Goal: Transaction & Acquisition: Purchase product/service

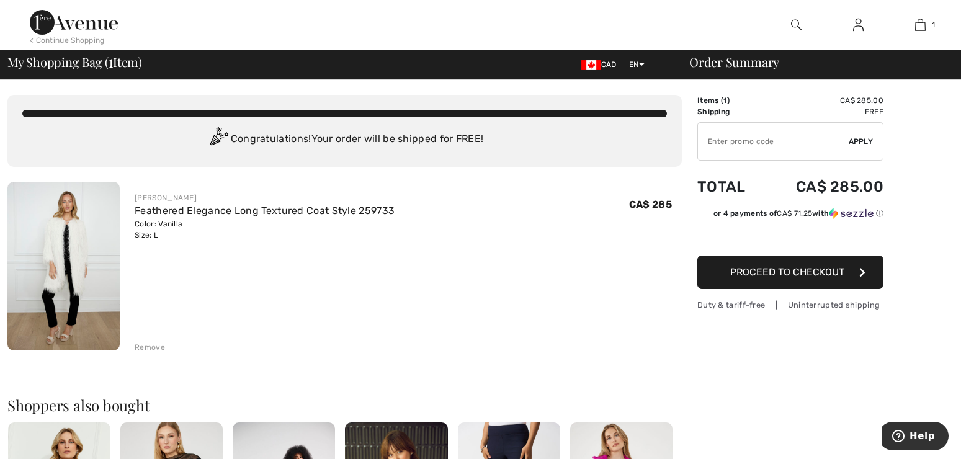
click at [86, 256] on img at bounding box center [63, 266] width 112 height 169
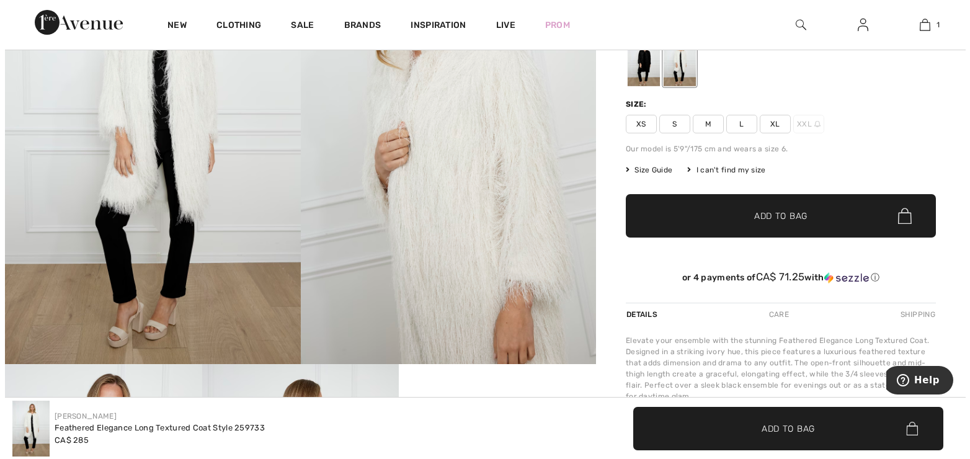
scroll to position [124, 0]
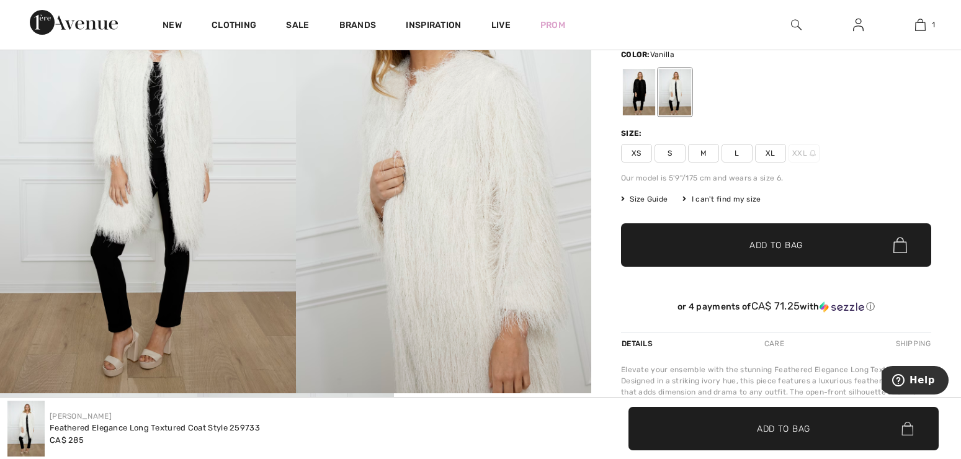
click at [638, 204] on span "Size Guide" at bounding box center [644, 199] width 47 height 11
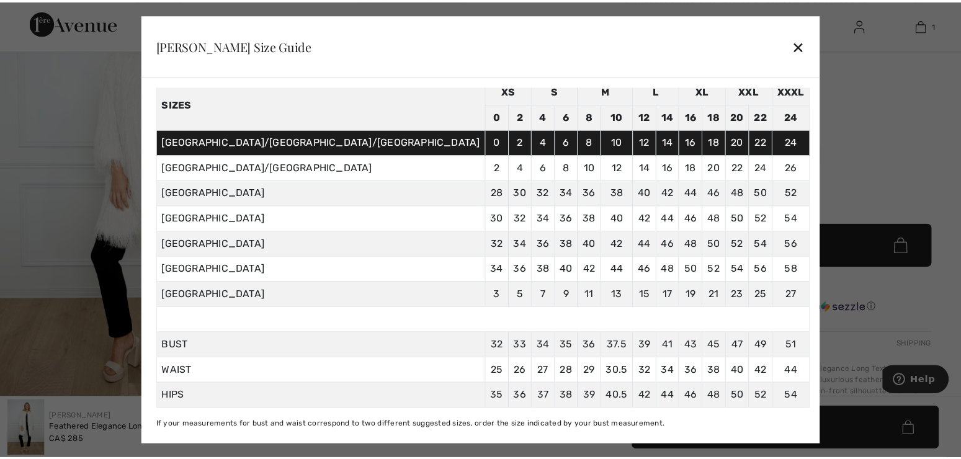
scroll to position [66, 0]
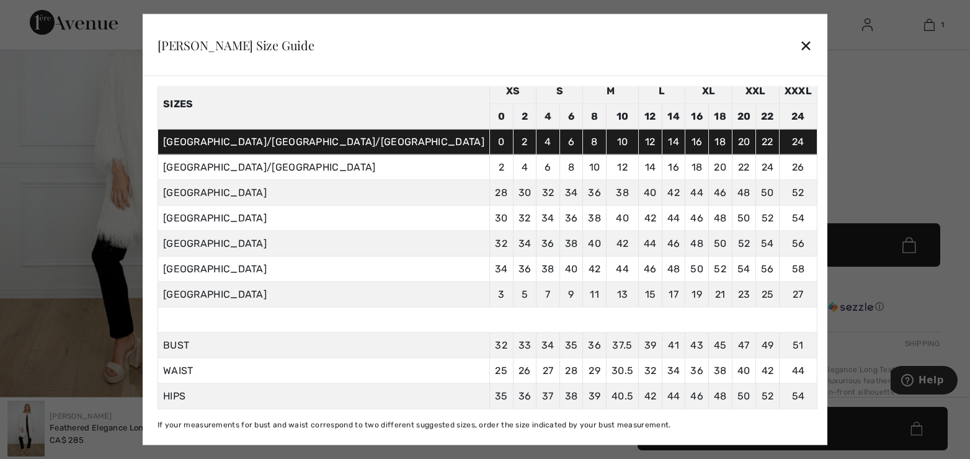
click at [800, 42] on div "✕" at bounding box center [806, 45] width 13 height 26
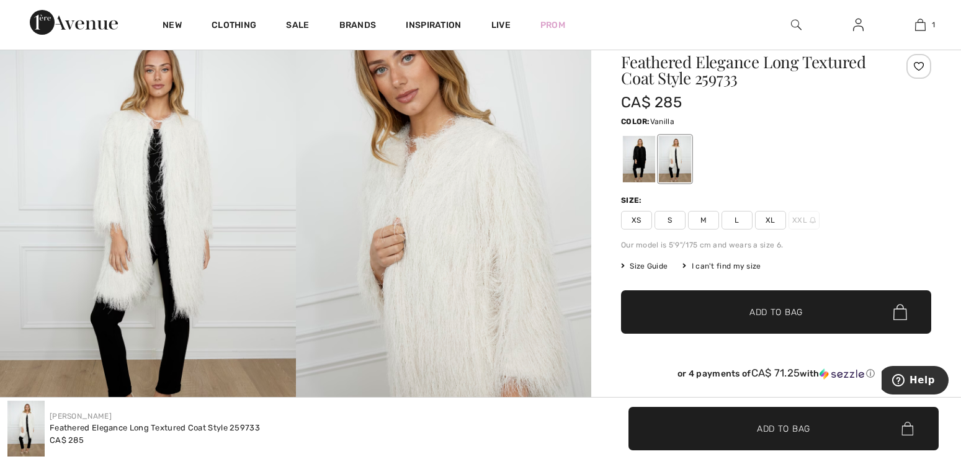
scroll to position [0, 0]
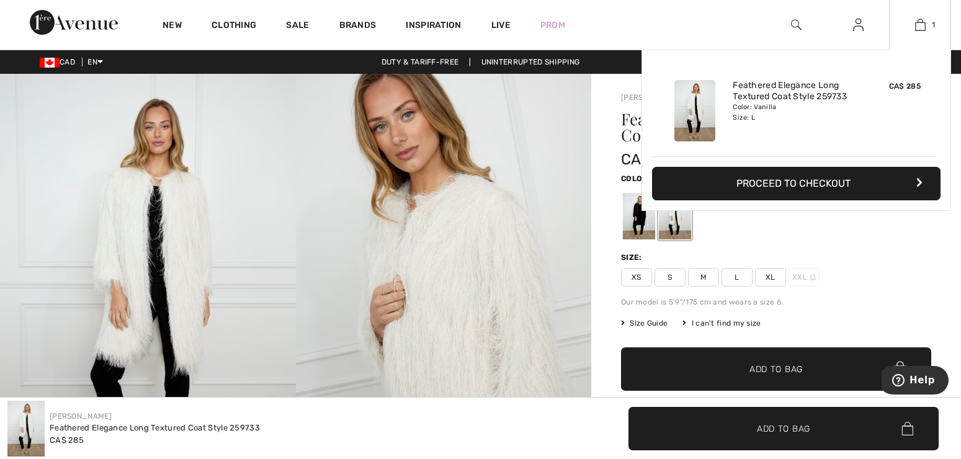
click at [833, 185] on button "Proceed to Checkout" at bounding box center [796, 184] width 289 height 34
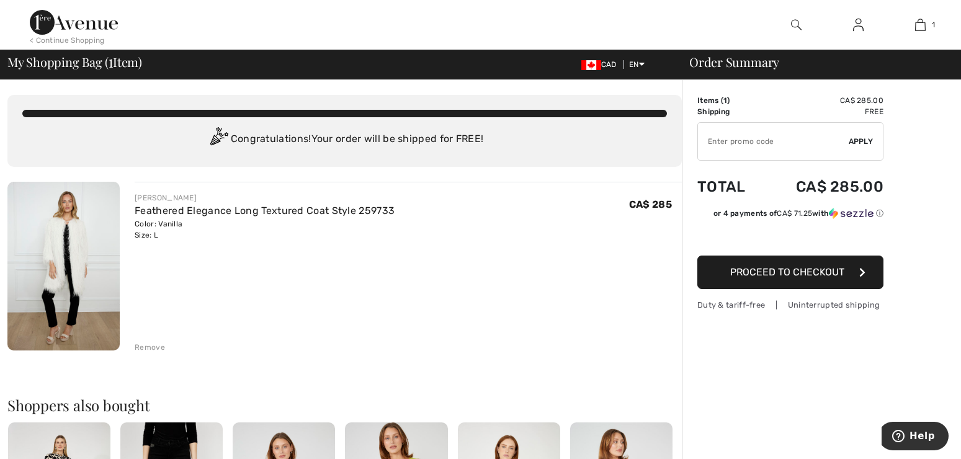
click at [736, 269] on span "Proceed to Checkout" at bounding box center [787, 272] width 114 height 12
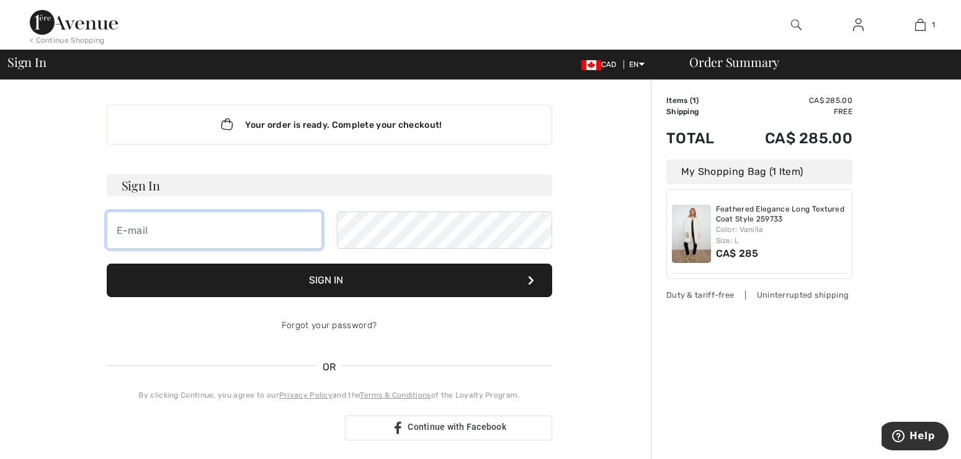
click at [218, 231] on input "email" at bounding box center [214, 230] width 215 height 37
click at [577, 344] on div "Your order is ready. Complete your checkout! Sign In Sign In Forgot your passwo…" at bounding box center [328, 435] width 643 height 710
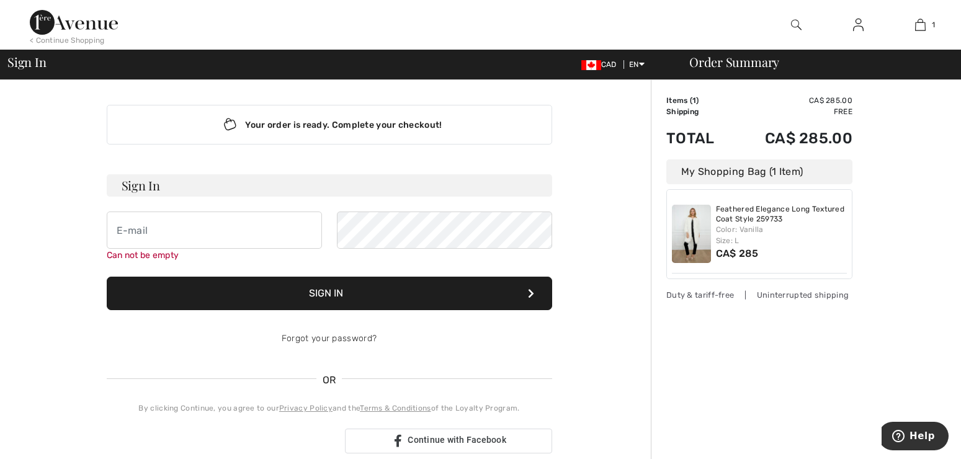
click at [48, 19] on img at bounding box center [74, 22] width 88 height 25
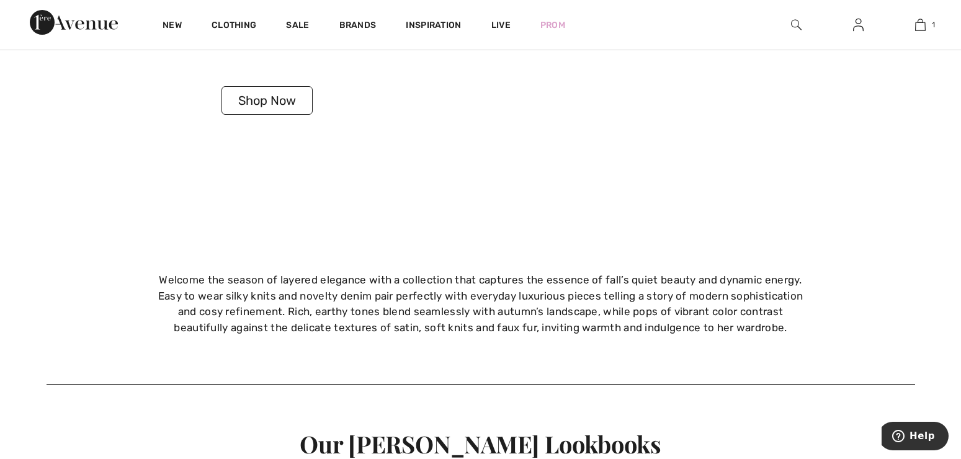
scroll to position [2545, 0]
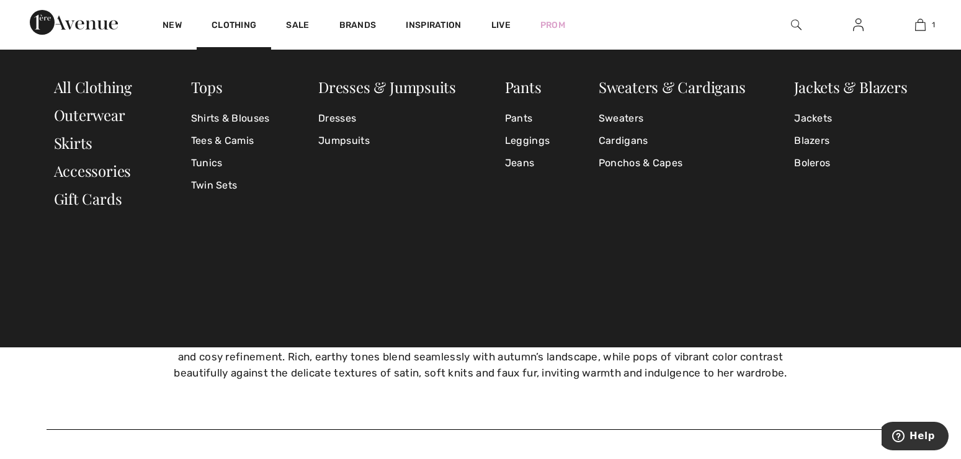
click at [78, 17] on img at bounding box center [74, 22] width 88 height 25
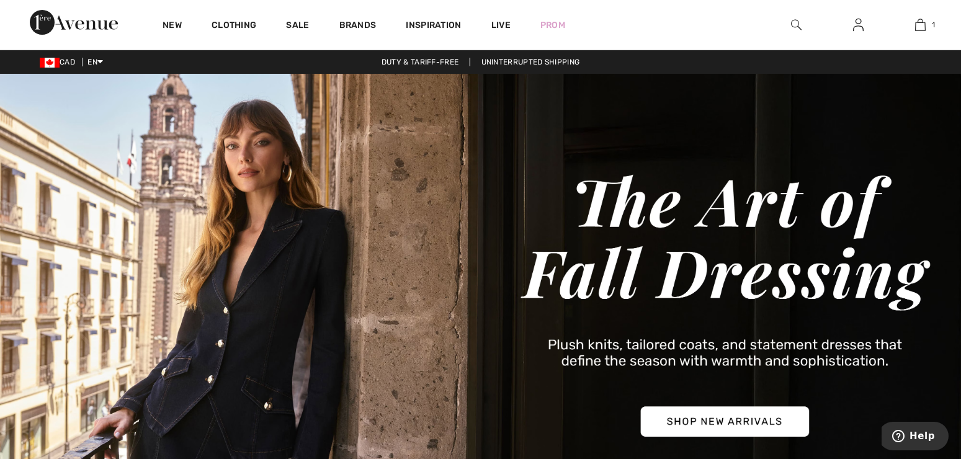
click at [78, 26] on img at bounding box center [74, 22] width 88 height 25
click at [53, 22] on img at bounding box center [74, 22] width 88 height 25
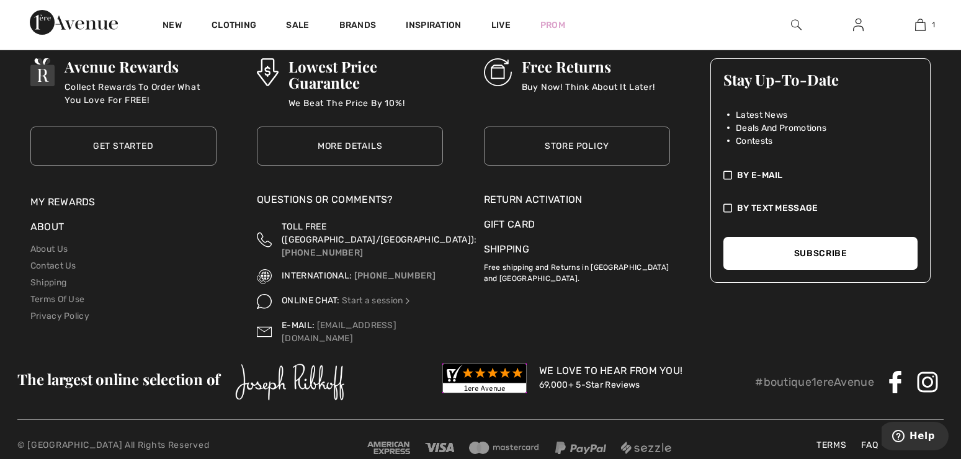
scroll to position [4529, 0]
click at [50, 202] on link "My Rewards" at bounding box center [62, 201] width 65 height 12
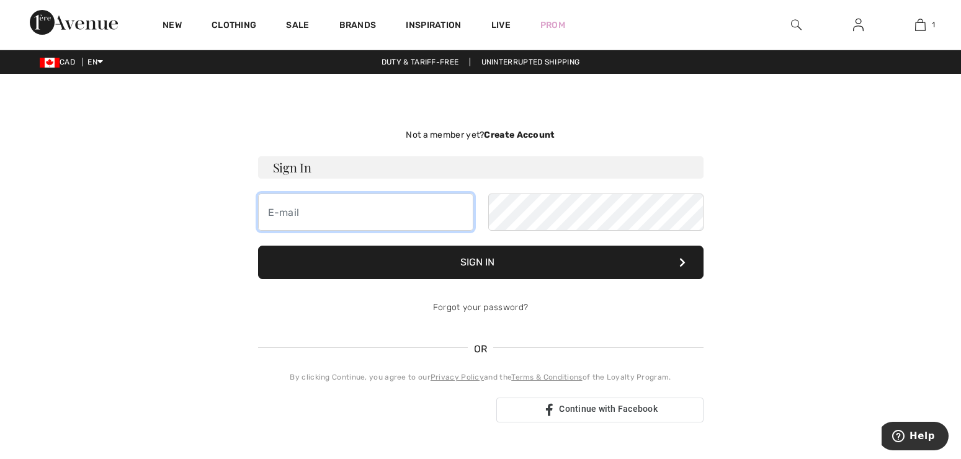
click at [335, 219] on input "email" at bounding box center [365, 212] width 215 height 37
type input "[EMAIL_ADDRESS][PERSON_NAME][DOMAIN_NAME]"
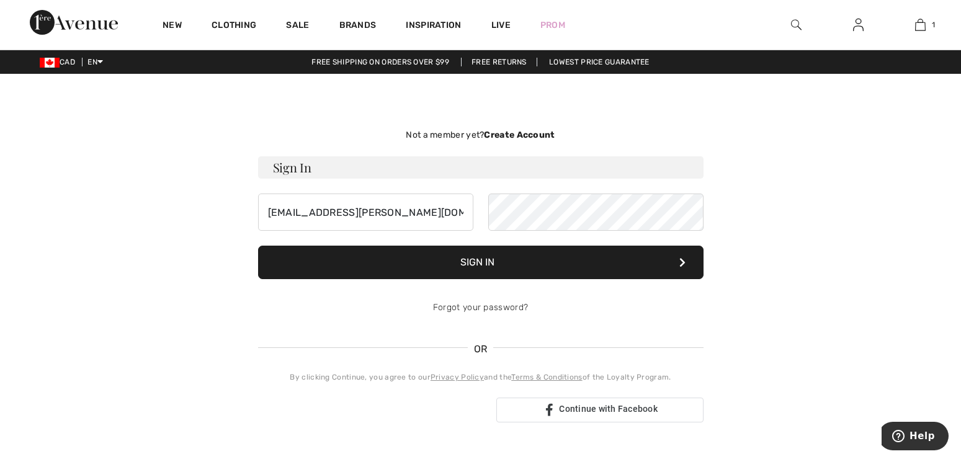
click at [500, 265] on button "Sign In" at bounding box center [480, 263] width 445 height 34
click at [258, 246] on button "Sign In" at bounding box center [480, 263] width 445 height 34
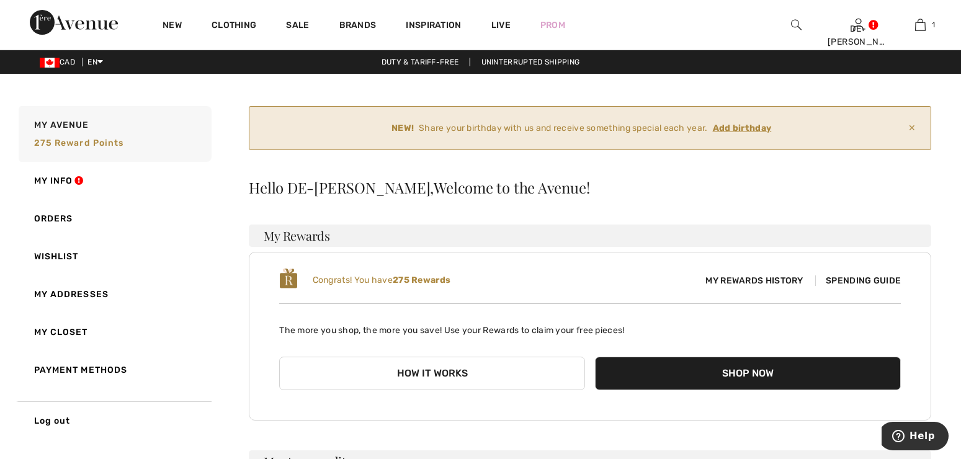
click at [873, 280] on span "Spending Guide" at bounding box center [858, 280] width 86 height 11
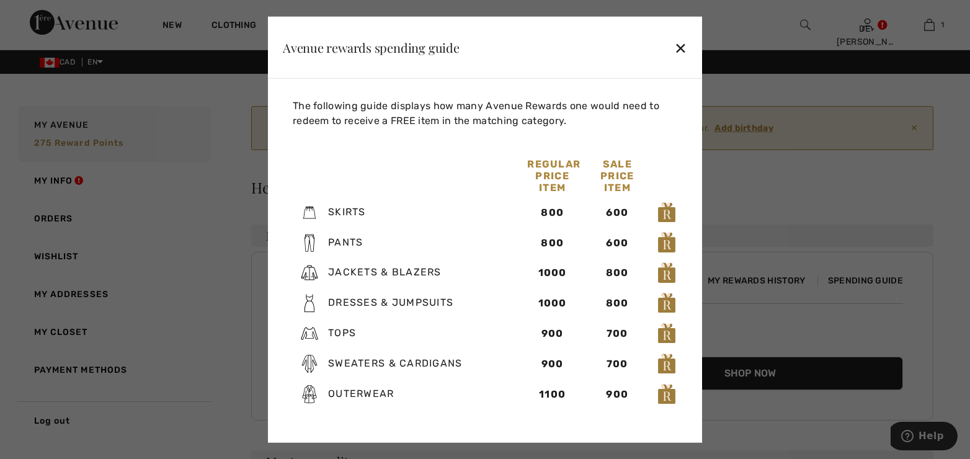
click at [683, 44] on div "✕" at bounding box center [680, 47] width 13 height 26
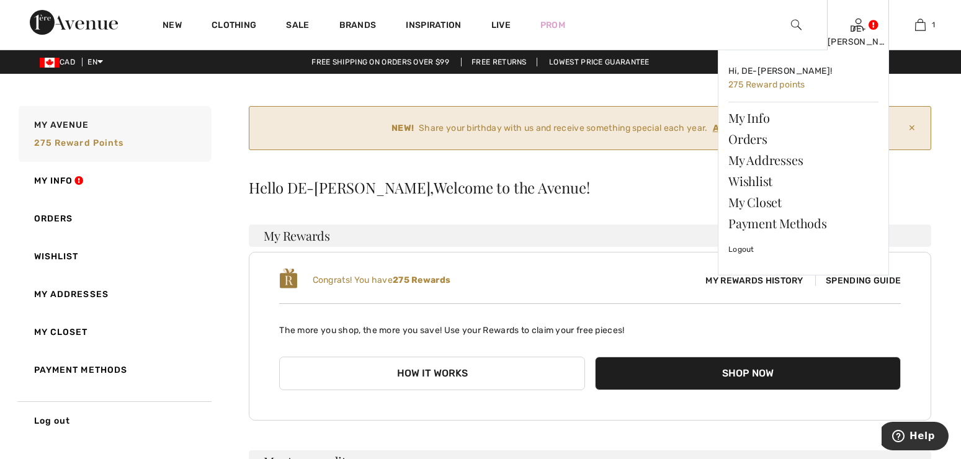
click at [862, 29] on img at bounding box center [858, 24] width 11 height 15
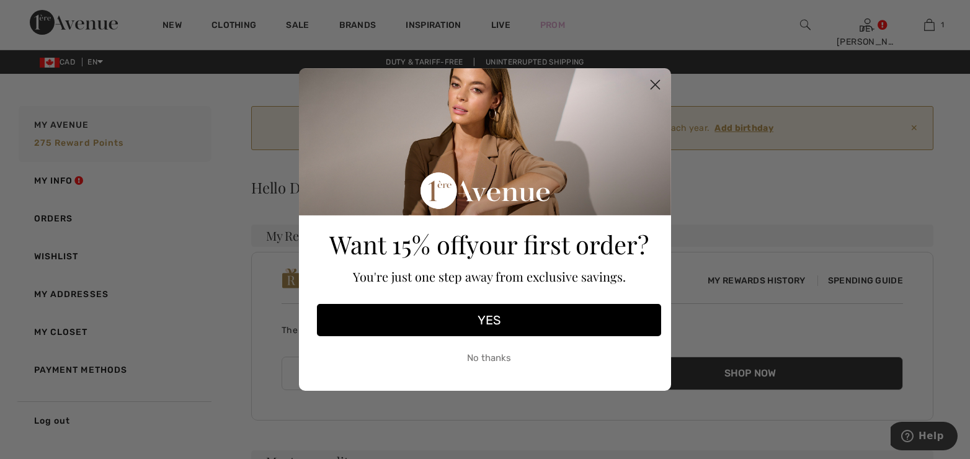
click at [508, 319] on button "YES" at bounding box center [489, 320] width 344 height 32
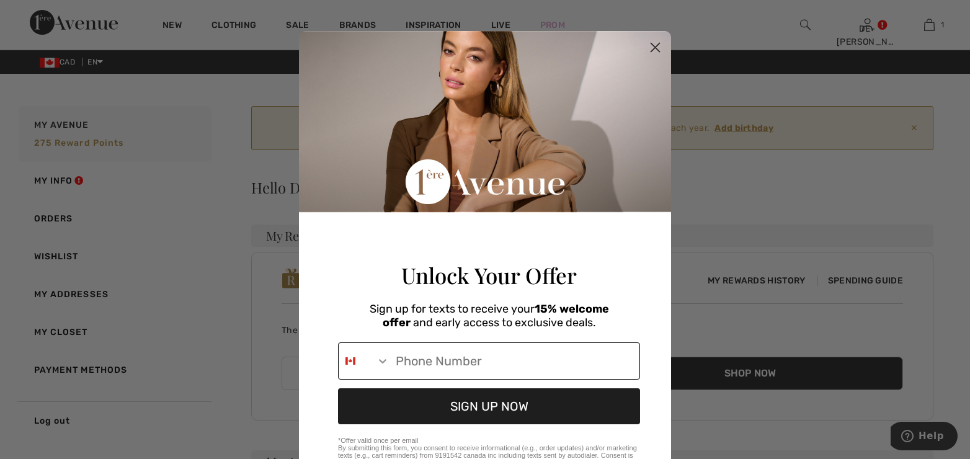
click at [476, 369] on input "Phone Number" at bounding box center [515, 361] width 250 height 36
type input "[PHONE_NUMBER]"
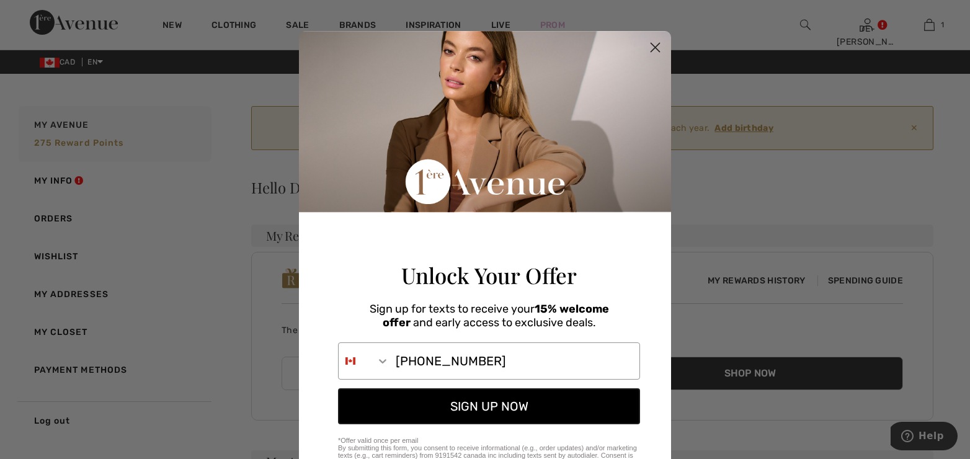
click at [501, 424] on button "SIGN UP NOW" at bounding box center [489, 406] width 302 height 36
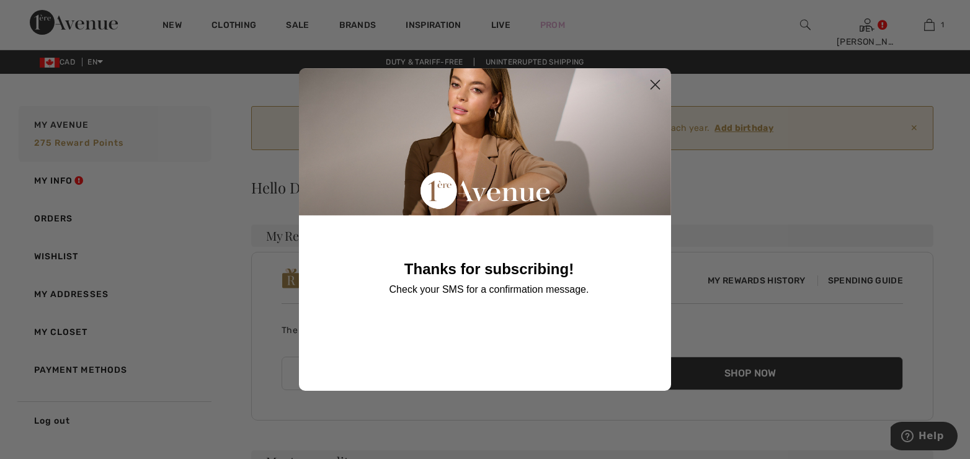
click at [734, 228] on div "Close dialog Thanks for subscribing! Check your SMS for a confirmation message.…" at bounding box center [485, 229] width 970 height 459
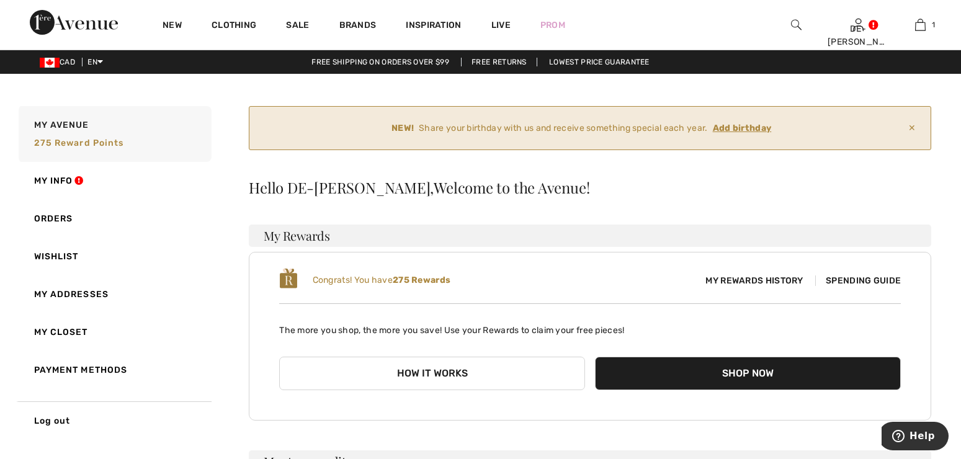
click at [763, 128] on ins "Add birthday" at bounding box center [742, 128] width 59 height 11
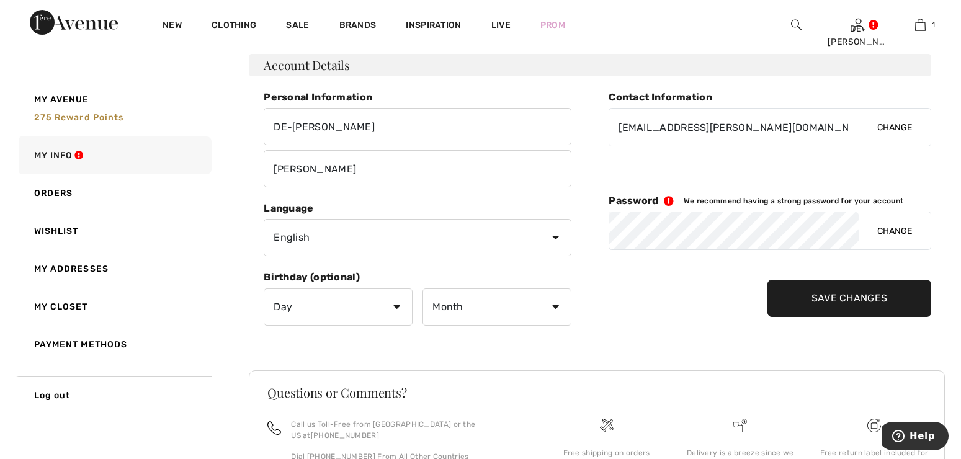
scroll to position [186, 0]
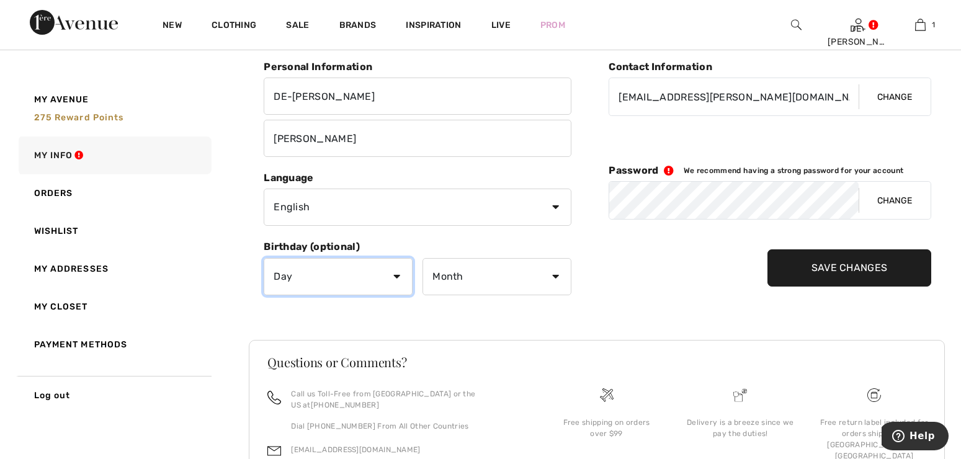
click at [398, 280] on select "Day 1 2 3 4 5 6 7 8 9 10 11 12 13 14 15 16 17 18 19 20 21 22 23 24 25 26 27 28 …" at bounding box center [338, 276] width 149 height 37
select select "3"
click at [264, 258] on select "Day 1 2 3 4 5 6 7 8 9 10 11 12 13 14 15 16 17 18 19 20 21 22 23 24 25 26 27 28 …" at bounding box center [338, 276] width 149 height 37
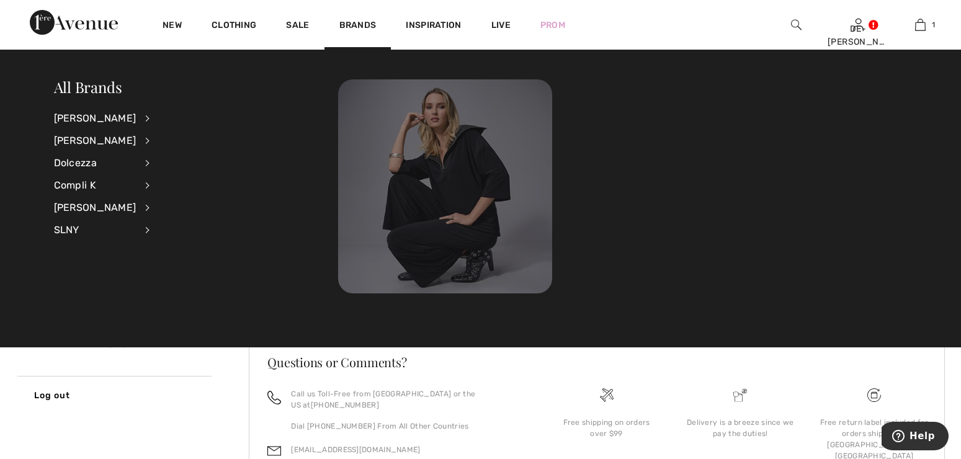
click at [487, 277] on img at bounding box center [445, 186] width 214 height 214
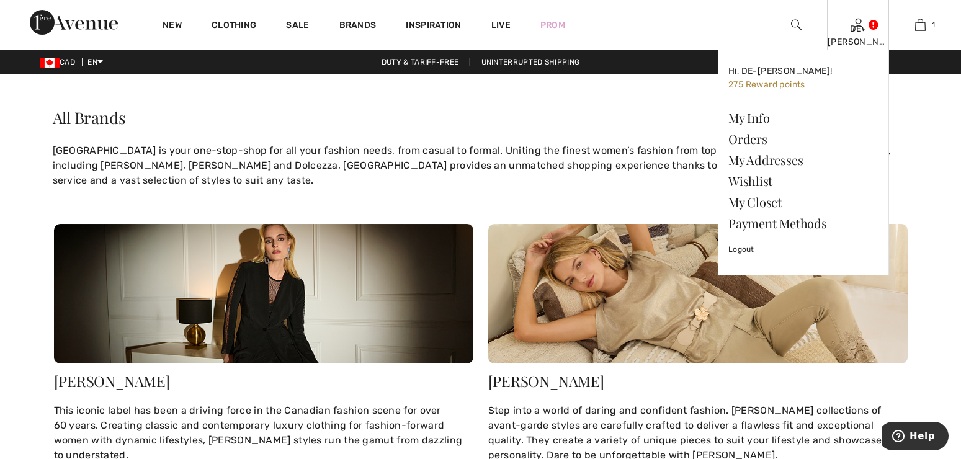
click at [864, 21] on link at bounding box center [858, 25] width 11 height 12
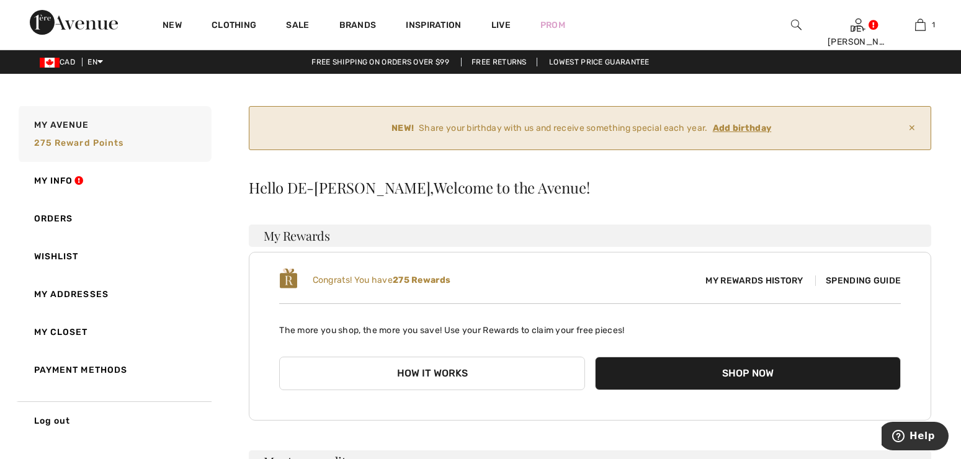
click at [745, 124] on ins "Add birthday" at bounding box center [742, 128] width 59 height 11
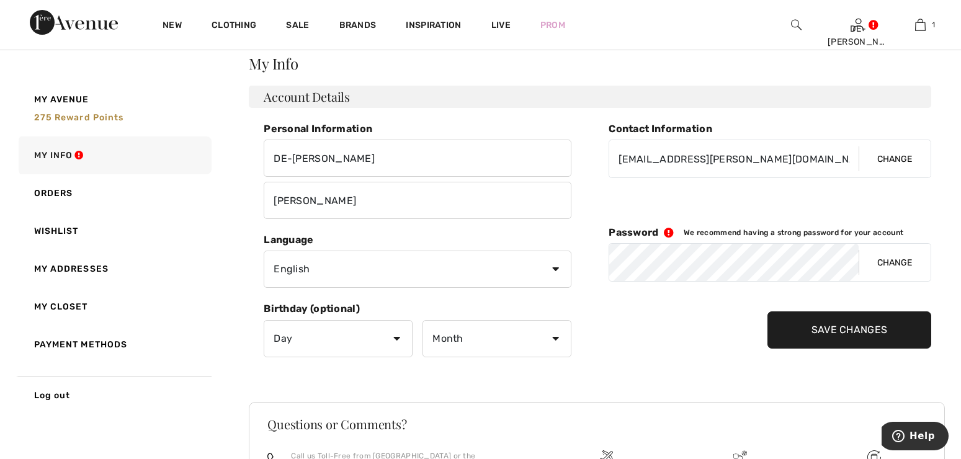
scroll to position [186, 0]
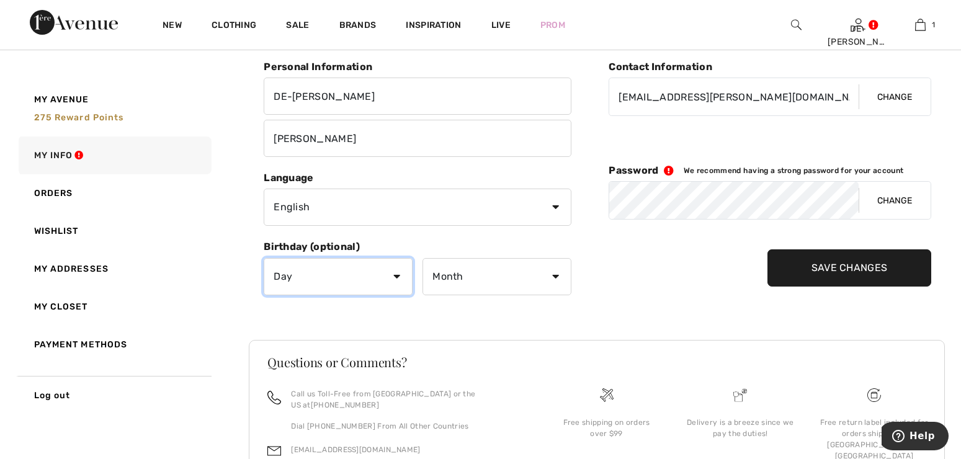
click at [396, 280] on select "Day 1 2 3 4 5 6 7 8 9 10 11 12 13 14 15 16 17 18 19 20 21 22 23 24 25 26 27 28 …" at bounding box center [338, 276] width 149 height 37
select select "3"
click at [264, 258] on select "Day 1 2 3 4 5 6 7 8 9 10 11 12 13 14 15 16 17 18 19 20 21 22 23 24 25 26 27 28 …" at bounding box center [338, 276] width 149 height 37
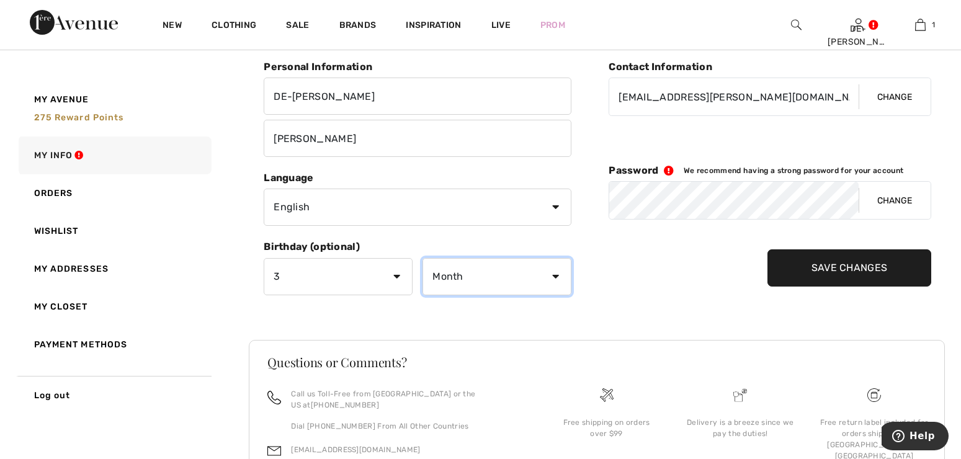
click at [460, 285] on select "Month January February March April May June July August September October Novem…" at bounding box center [497, 276] width 149 height 37
select select "10"
click at [423, 258] on select "Month January February March April May June July August September October Novem…" at bounding box center [497, 276] width 149 height 37
drag, startPoint x: 647, startPoint y: 279, endPoint x: 655, endPoint y: 278, distance: 8.2
click at [651, 278] on div "Contact Information deeray@rogers.com Change Password We recommend having a str…" at bounding box center [770, 185] width 323 height 249
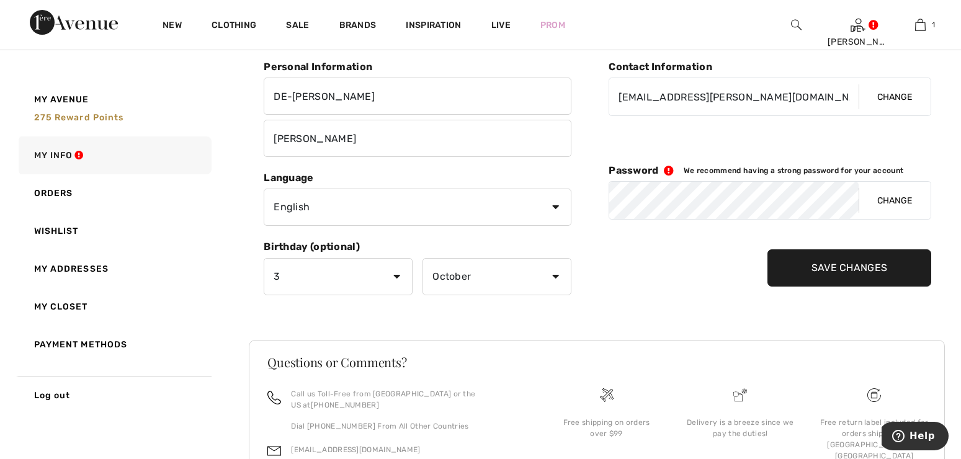
click at [818, 273] on input "Save Changes" at bounding box center [850, 267] width 164 height 37
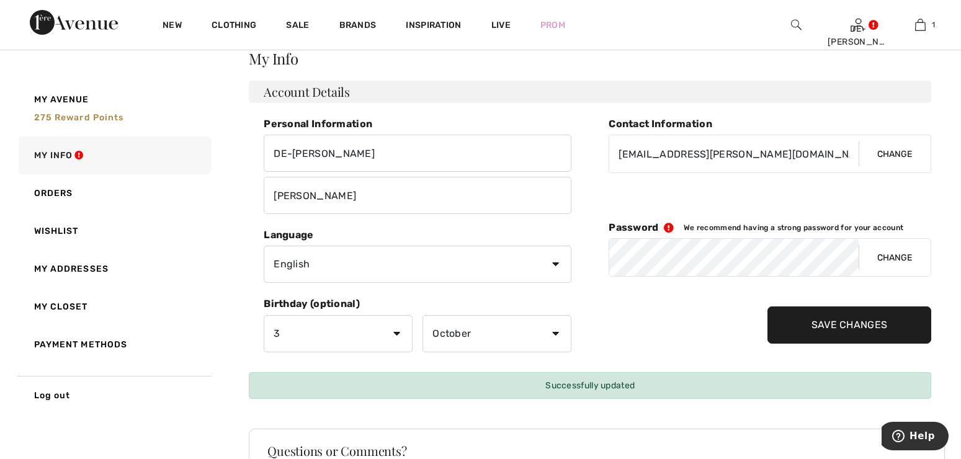
scroll to position [0, 0]
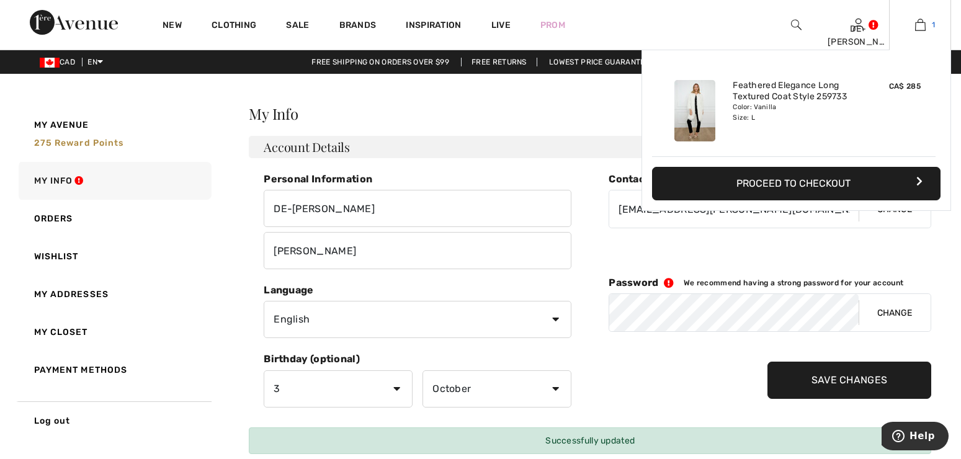
click at [918, 25] on img at bounding box center [920, 24] width 11 height 15
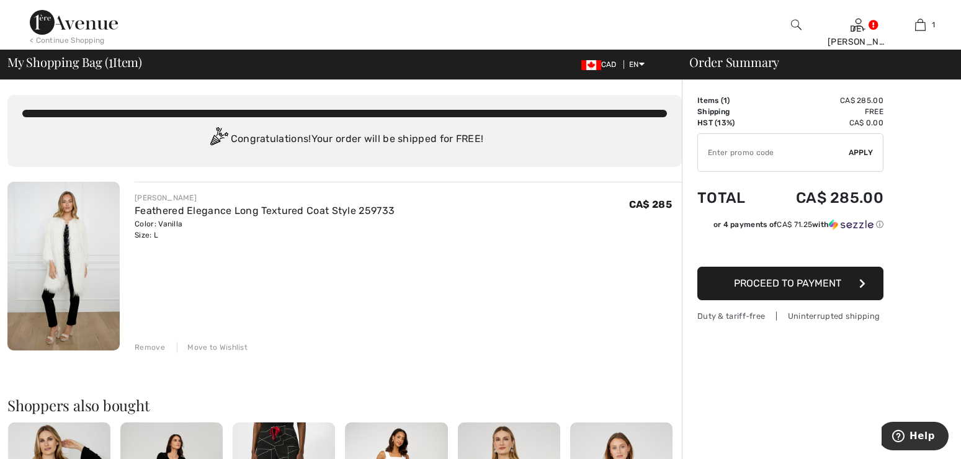
click at [797, 282] on span "Proceed to Payment" at bounding box center [787, 283] width 107 height 12
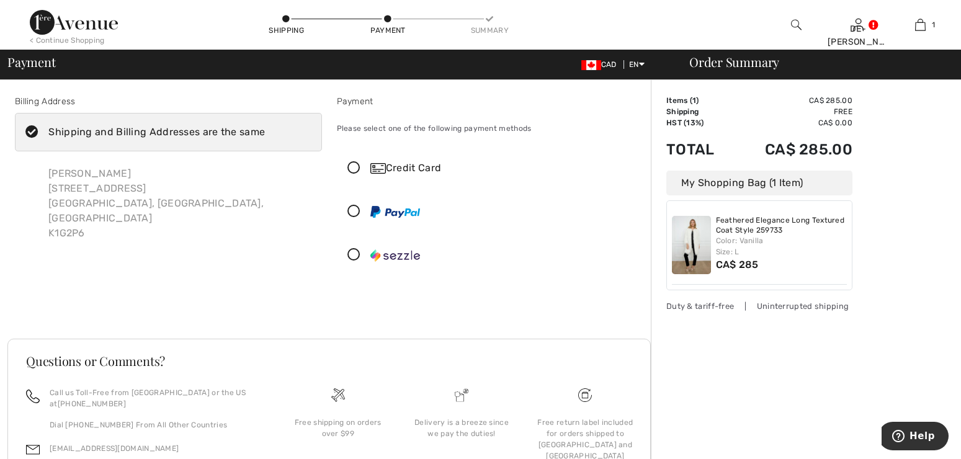
click at [776, 186] on div "My Shopping Bag (1 Item)" at bounding box center [759, 183] width 186 height 25
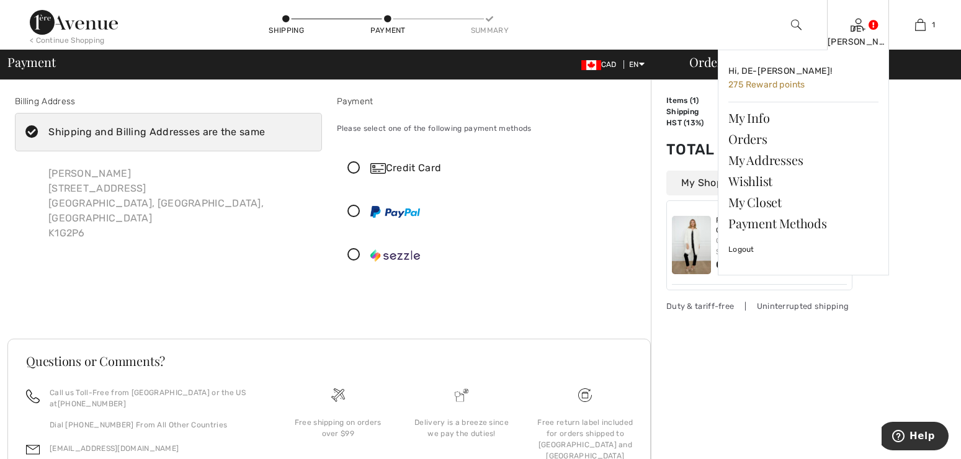
click at [853, 25] on img at bounding box center [858, 24] width 11 height 15
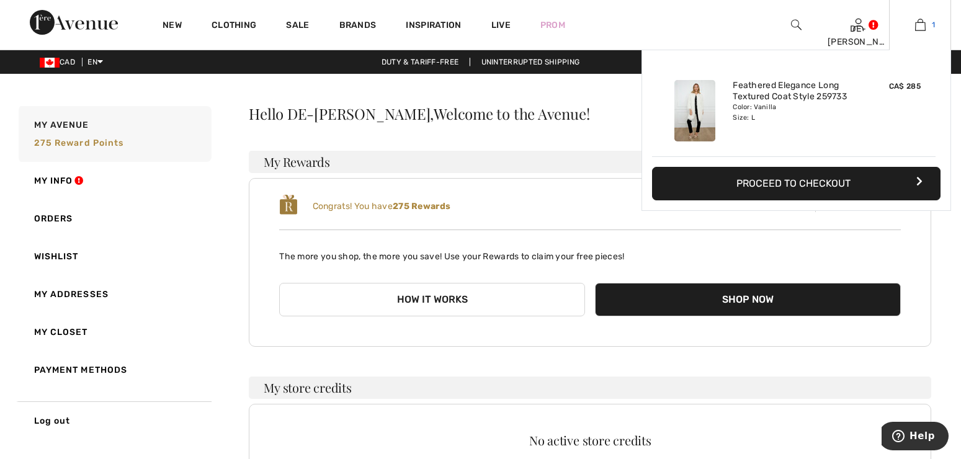
click at [918, 22] on img at bounding box center [920, 24] width 11 height 15
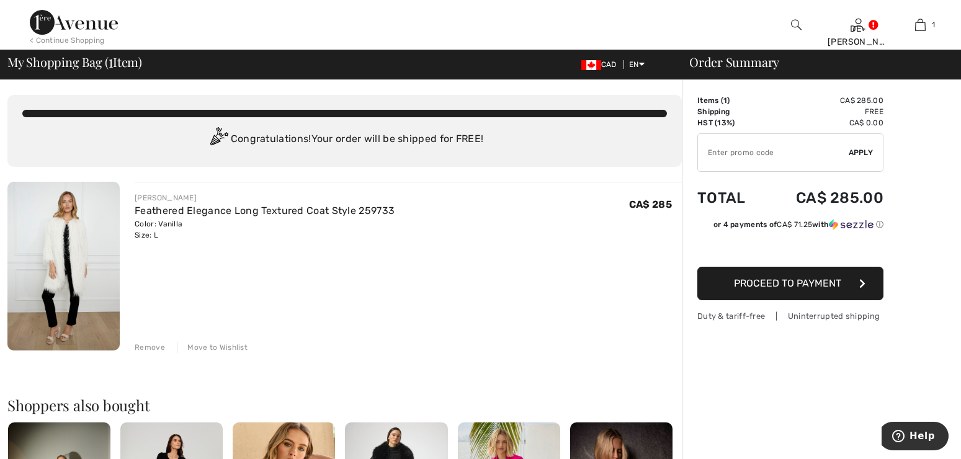
click at [733, 153] on input "TEXT" at bounding box center [773, 152] width 151 height 37
type input "NEW15"
click at [858, 155] on span "Apply" at bounding box center [861, 152] width 25 height 11
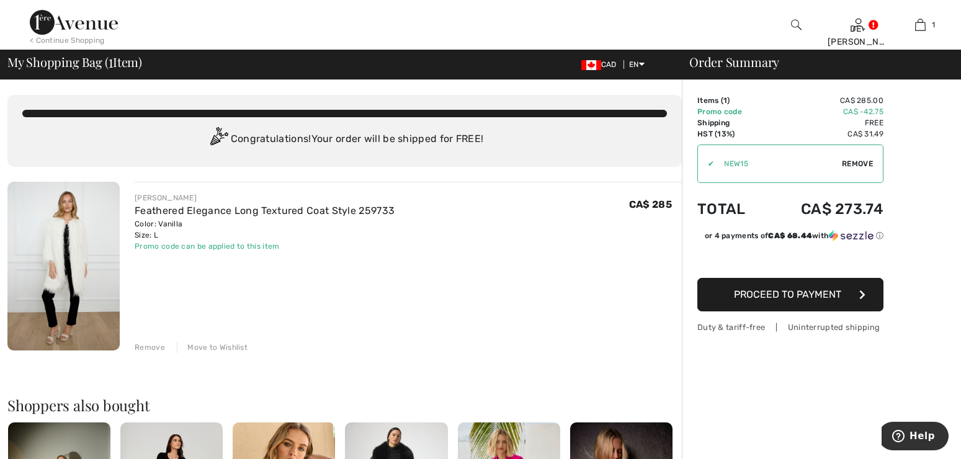
click at [806, 292] on span "Proceed to Payment" at bounding box center [787, 295] width 107 height 12
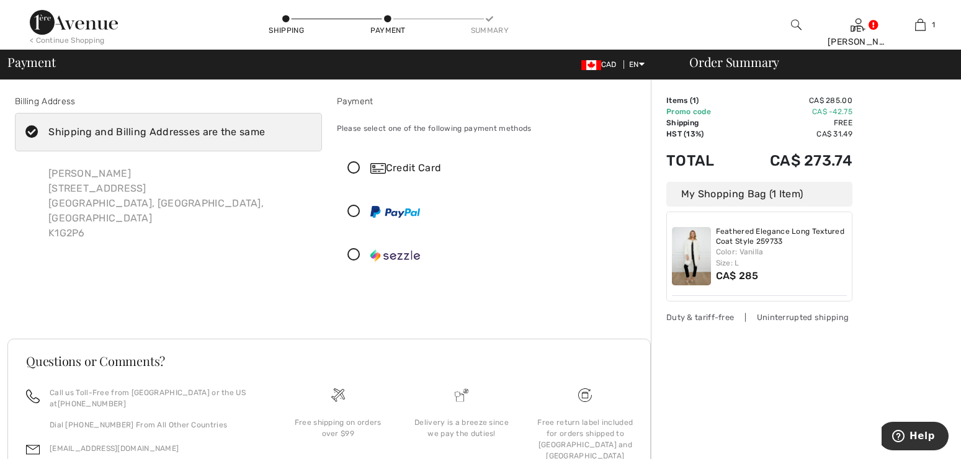
click at [355, 171] on icon at bounding box center [354, 168] width 33 height 13
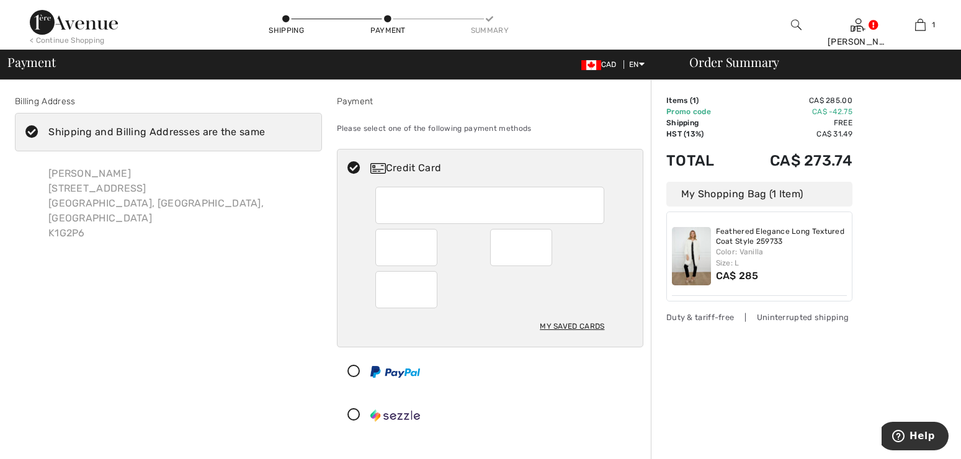
click at [540, 280] on div at bounding box center [489, 289] width 229 height 37
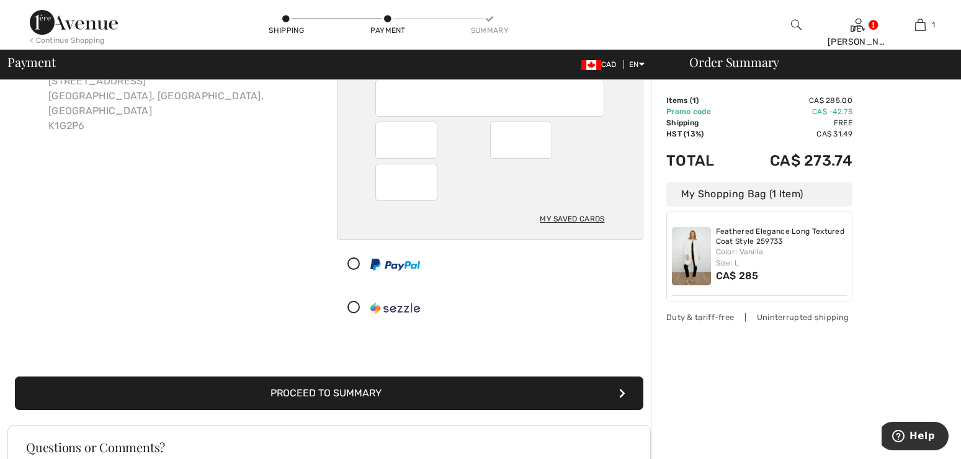
scroll to position [124, 0]
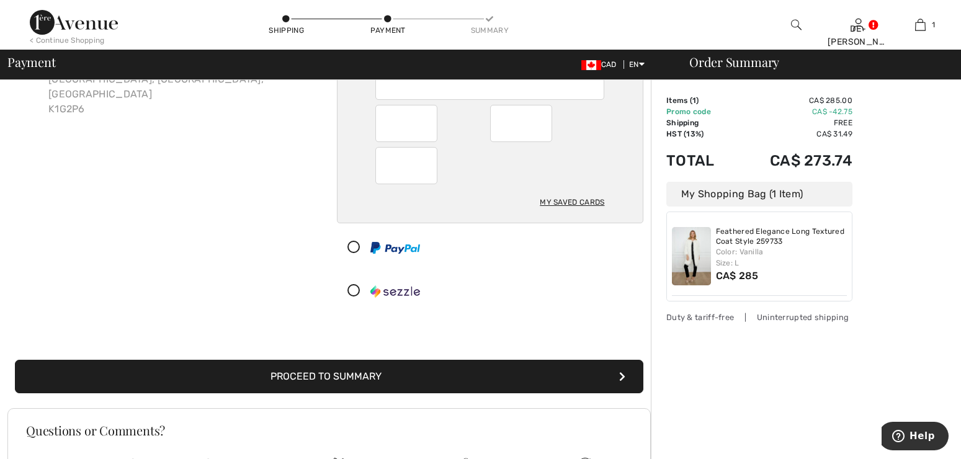
click at [584, 377] on button "Proceed to Summary" at bounding box center [329, 377] width 629 height 34
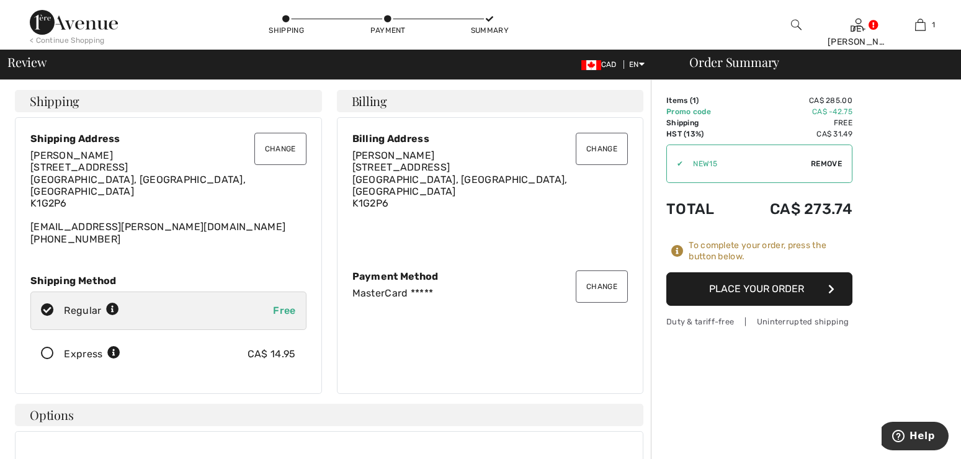
click at [756, 291] on button "Place Your Order" at bounding box center [759, 289] width 186 height 34
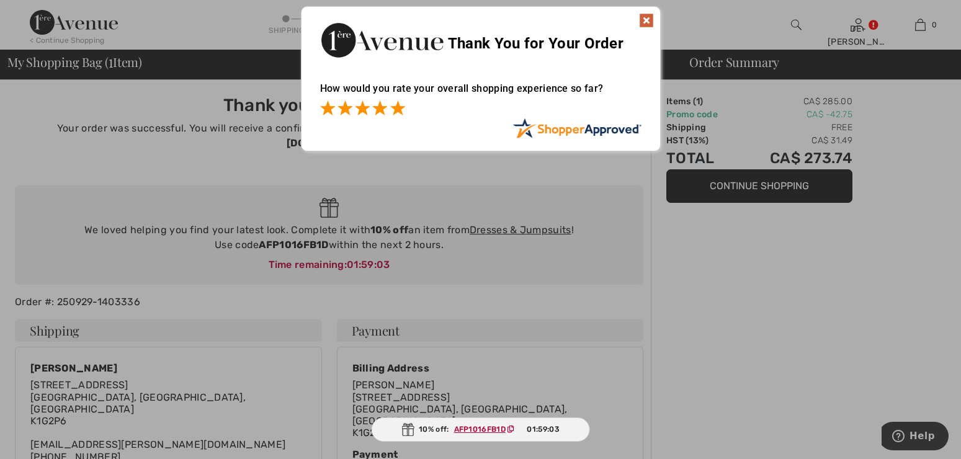
click at [401, 108] on span at bounding box center [397, 108] width 15 height 15
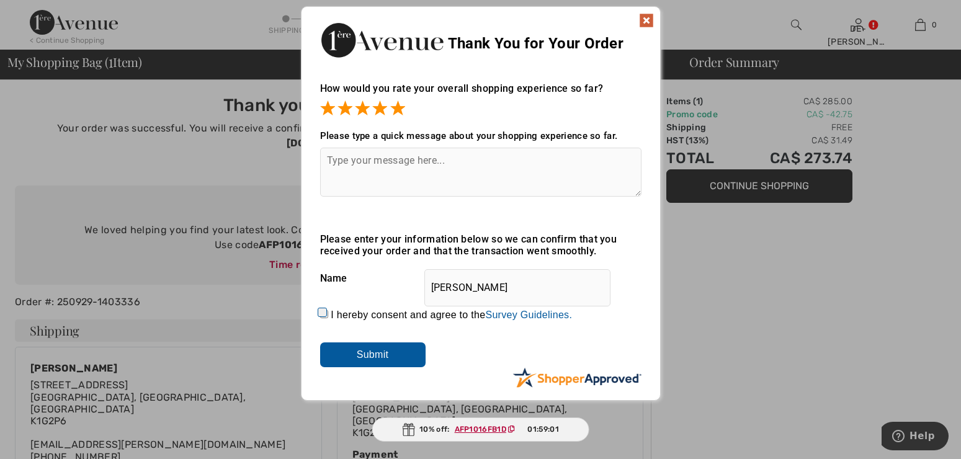
click at [325, 310] on input "I hereby consent and agree to the By submitting a review, you grant permission …" at bounding box center [324, 314] width 8 height 8
checkbox input "true"
drag, startPoint x: 356, startPoint y: 353, endPoint x: 369, endPoint y: 353, distance: 12.4
click at [358, 353] on input "Submit" at bounding box center [372, 354] width 105 height 25
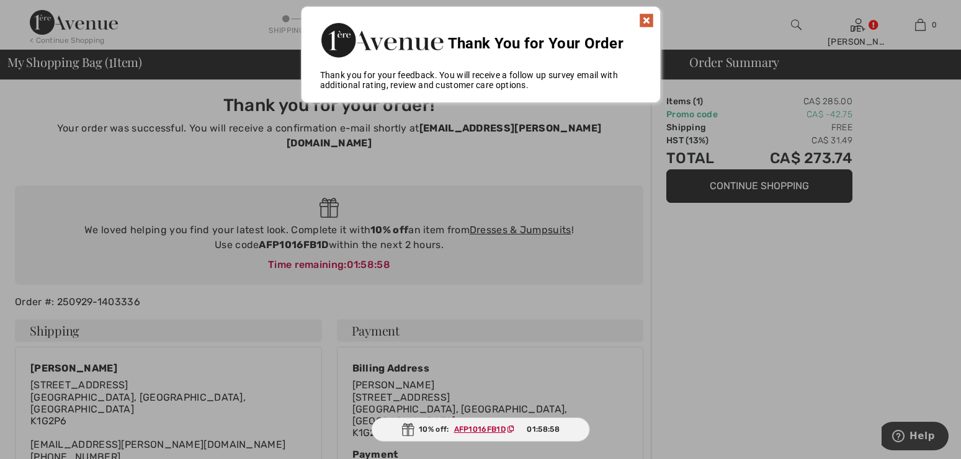
click at [646, 20] on img at bounding box center [646, 20] width 15 height 15
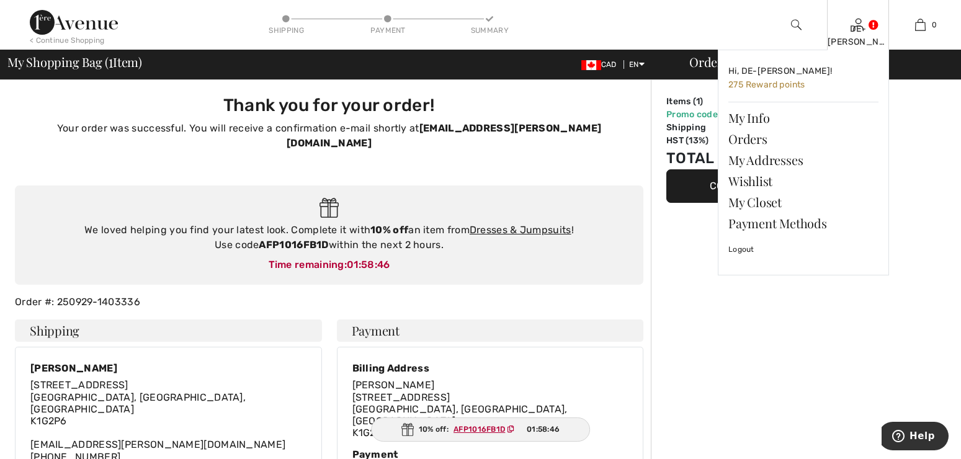
click at [865, 25] on div "DE-ANNE Hi, DE-ANNE! 275 Reward points My Info Orders My Addresses Wishlist My …" at bounding box center [858, 25] width 62 height 50
click at [864, 22] on link at bounding box center [858, 25] width 11 height 12
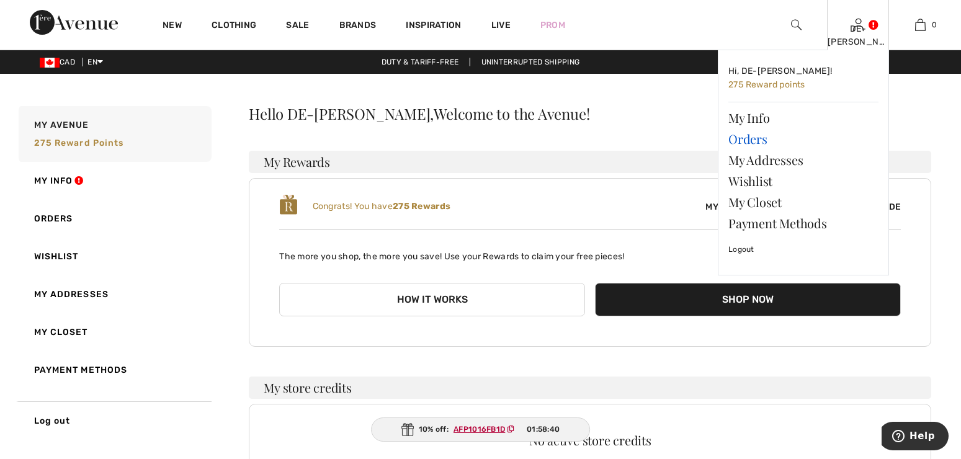
click at [753, 135] on link "Orders" at bounding box center [803, 138] width 150 height 21
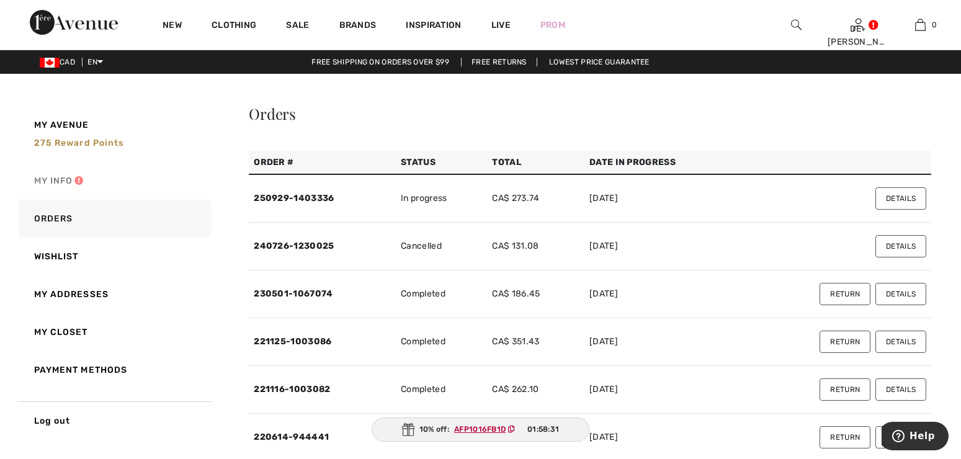
click at [76, 181] on link "My Info" at bounding box center [113, 181] width 195 height 38
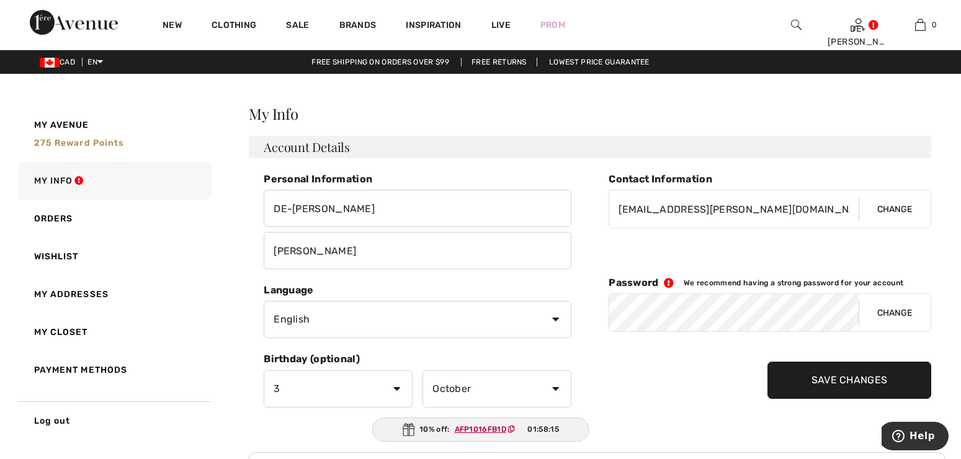
click at [877, 313] on button "Change" at bounding box center [895, 312] width 72 height 37
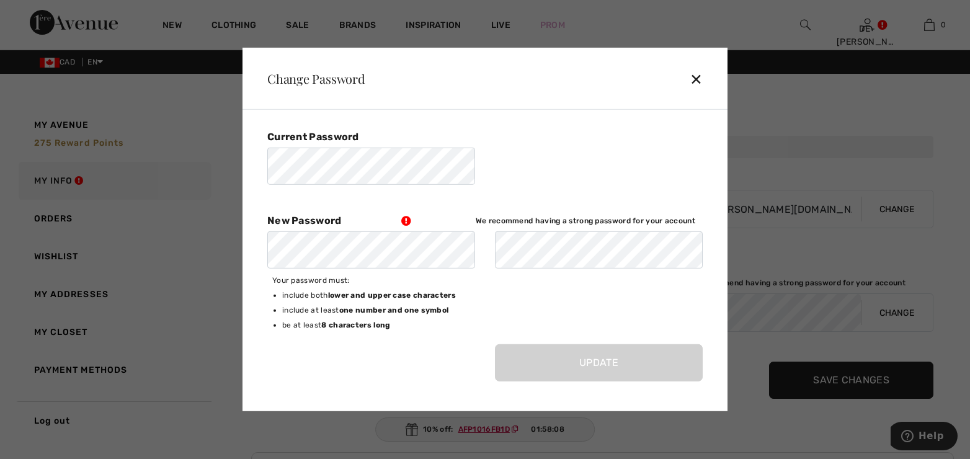
click at [702, 78] on div "✕" at bounding box center [701, 79] width 23 height 26
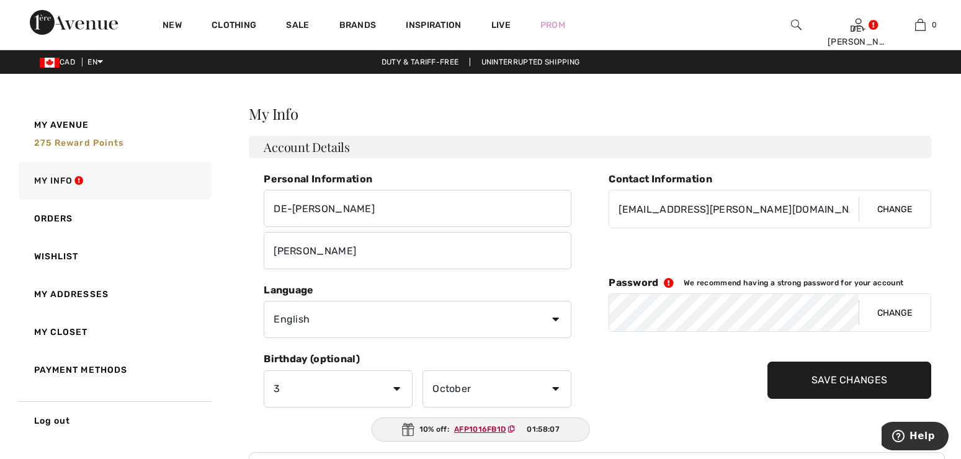
drag, startPoint x: 835, startPoint y: 115, endPoint x: 853, endPoint y: 105, distance: 21.4
click at [837, 115] on h2 "My Info" at bounding box center [590, 113] width 683 height 15
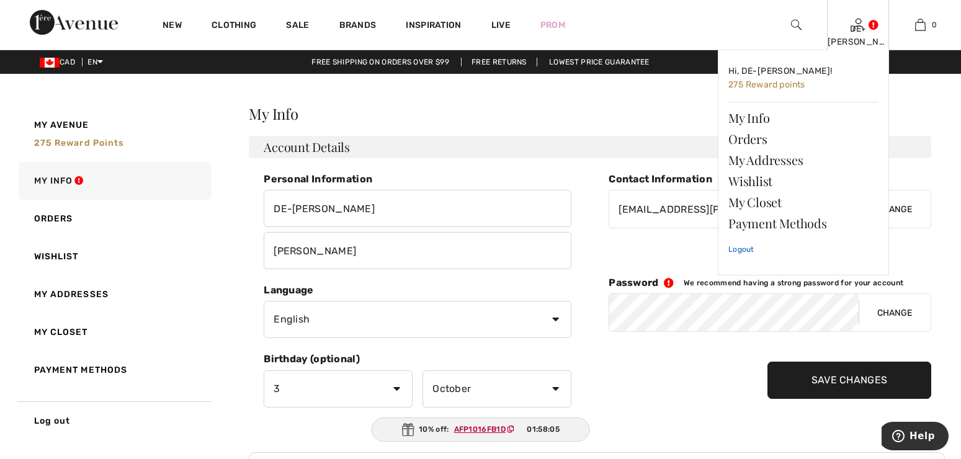
click at [742, 251] on link "Logout" at bounding box center [803, 249] width 150 height 31
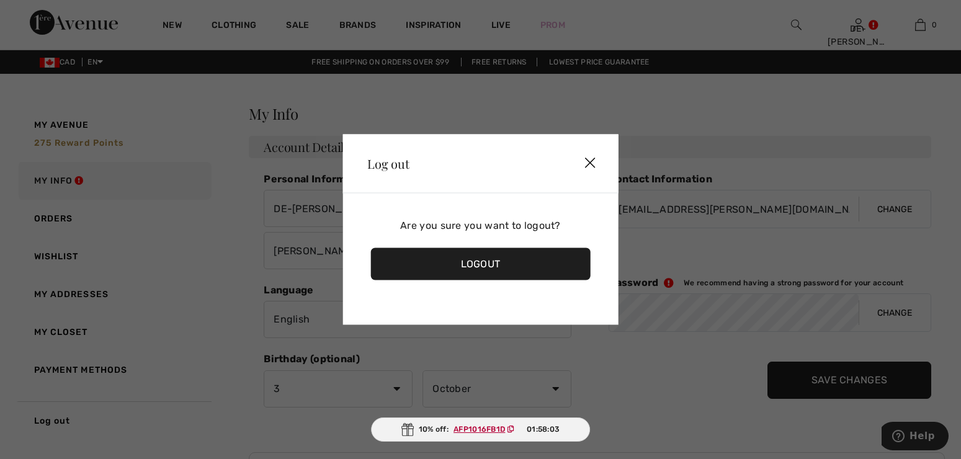
click at [517, 278] on div "Logout" at bounding box center [480, 264] width 220 height 32
